Goal: Check status

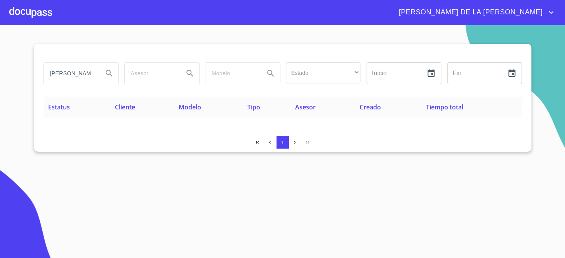
click at [82, 69] on input "[PERSON_NAME]" at bounding box center [70, 73] width 53 height 21
type input "[PERSON_NAME]"
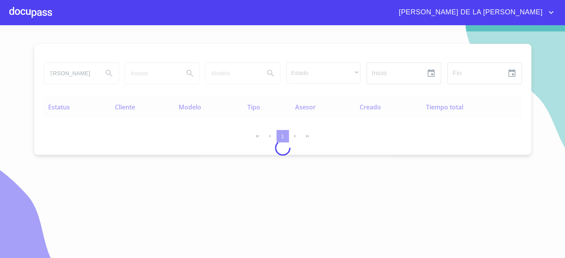
scroll to position [0, 0]
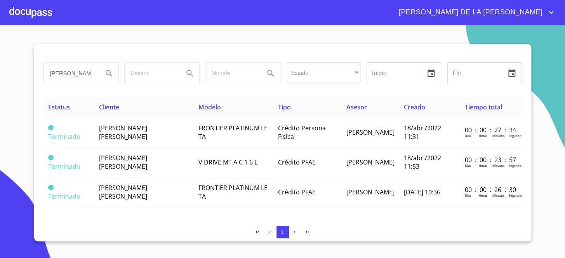
click at [4, 203] on section "[PERSON_NAME] Estado ​ ​ Inicio ​ Fin ​ Estatus Cliente Modelo Tipo Asesor Crea…" at bounding box center [282, 141] width 565 height 233
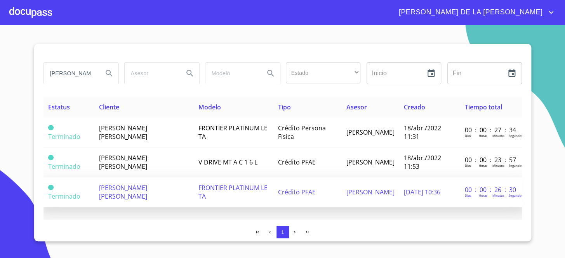
click at [201, 182] on td "FRONTIER PLATINUM LE TA" at bounding box center [234, 192] width 80 height 30
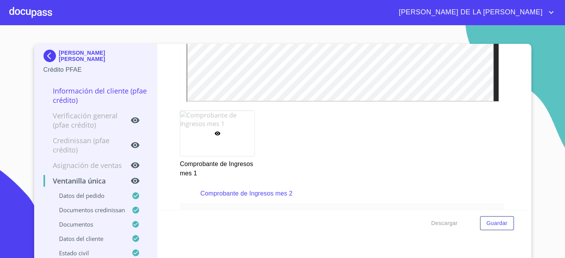
scroll to position [1305, 0]
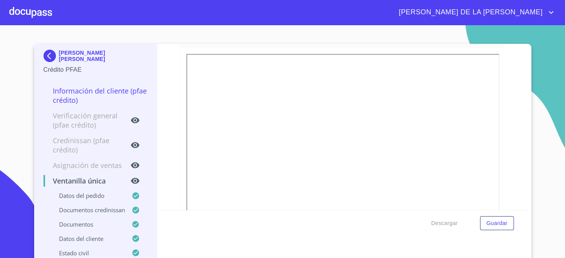
drag, startPoint x: 186, startPoint y: 161, endPoint x: 179, endPoint y: 168, distance: 10.7
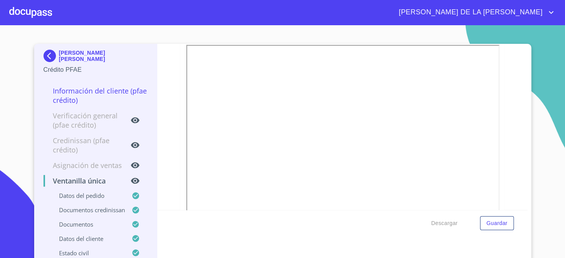
click at [53, 57] on img at bounding box center [51, 56] width 16 height 12
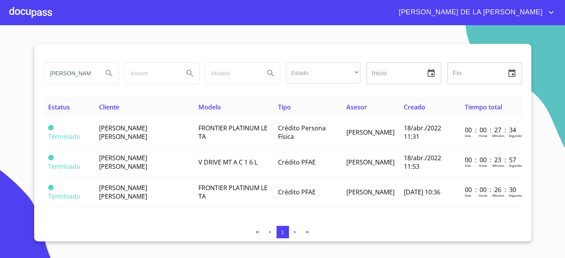
click at [95, 78] on input "[PERSON_NAME]" at bounding box center [70, 73] width 53 height 21
click at [94, 78] on input "[PERSON_NAME]" at bounding box center [70, 73] width 53 height 21
click at [85, 76] on input "[PERSON_NAME]" at bounding box center [70, 73] width 53 height 21
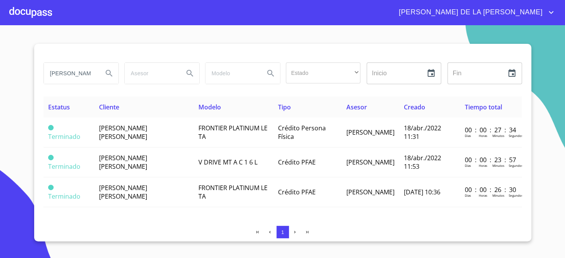
click at [84, 76] on input "[PERSON_NAME]" at bounding box center [70, 73] width 53 height 21
type input "[PERSON_NAME]"
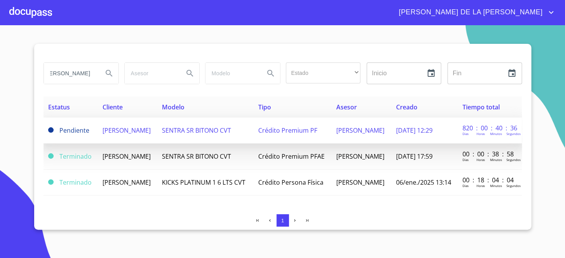
scroll to position [0, 0]
click at [157, 137] on td "[PERSON_NAME]" at bounding box center [127, 131] width 59 height 26
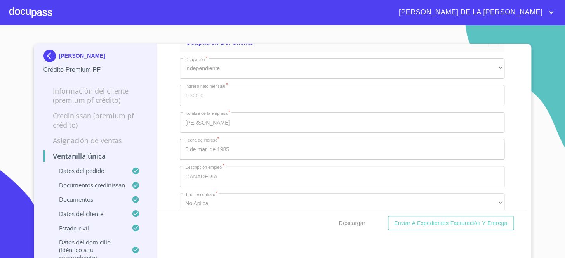
scroll to position [2787, 0]
click at [46, 54] on img at bounding box center [51, 56] width 16 height 12
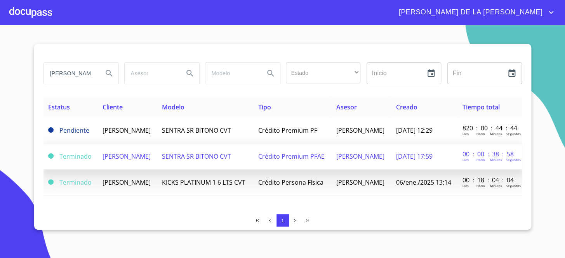
click at [214, 156] on td "SENTRA SR BITONO CVT" at bounding box center [205, 157] width 96 height 26
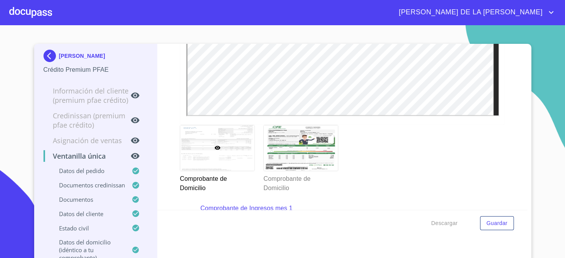
scroll to position [988, 0]
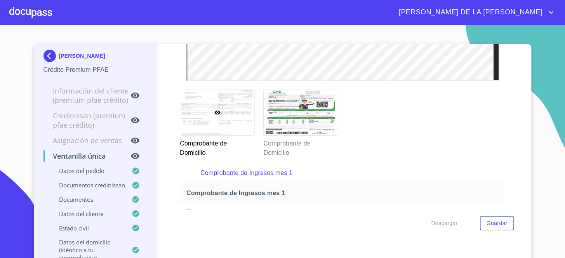
click at [43, 54] on img at bounding box center [51, 56] width 16 height 12
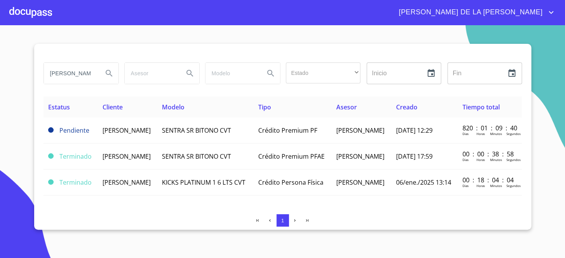
click at [64, 73] on input "[PERSON_NAME]" at bounding box center [70, 73] width 53 height 21
click at [66, 73] on input "[PERSON_NAME]" at bounding box center [70, 73] width 53 height 21
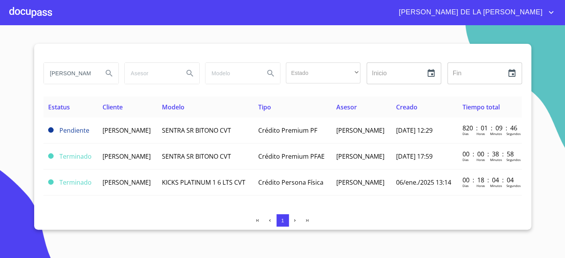
type input "[PERSON_NAME]"
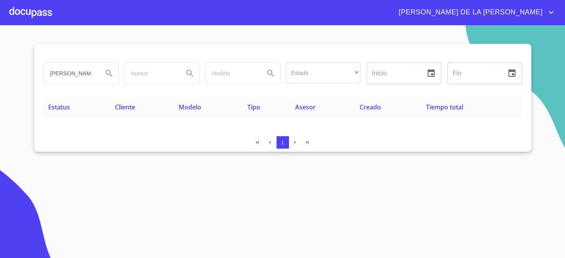
click at [497, 165] on section "[PERSON_NAME] Estado ​ ​ Inicio ​ Fin ​ Estatus Cliente Modelo Tipo Asesor Crea…" at bounding box center [282, 141] width 565 height 233
click at [91, 70] on input "[PERSON_NAME]" at bounding box center [70, 73] width 53 height 21
